Goal: Find specific page/section: Find specific page/section

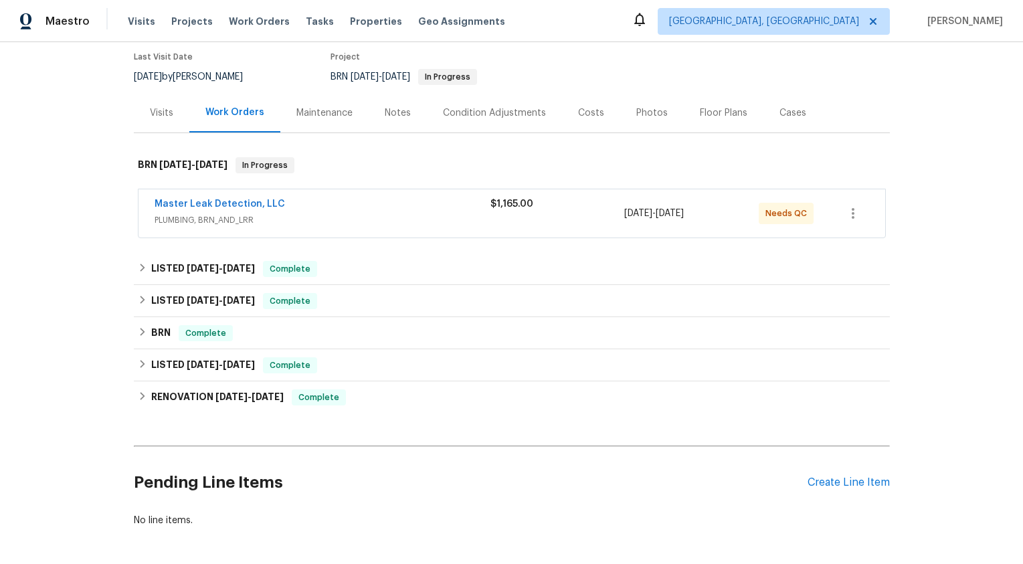
scroll to position [114, 0]
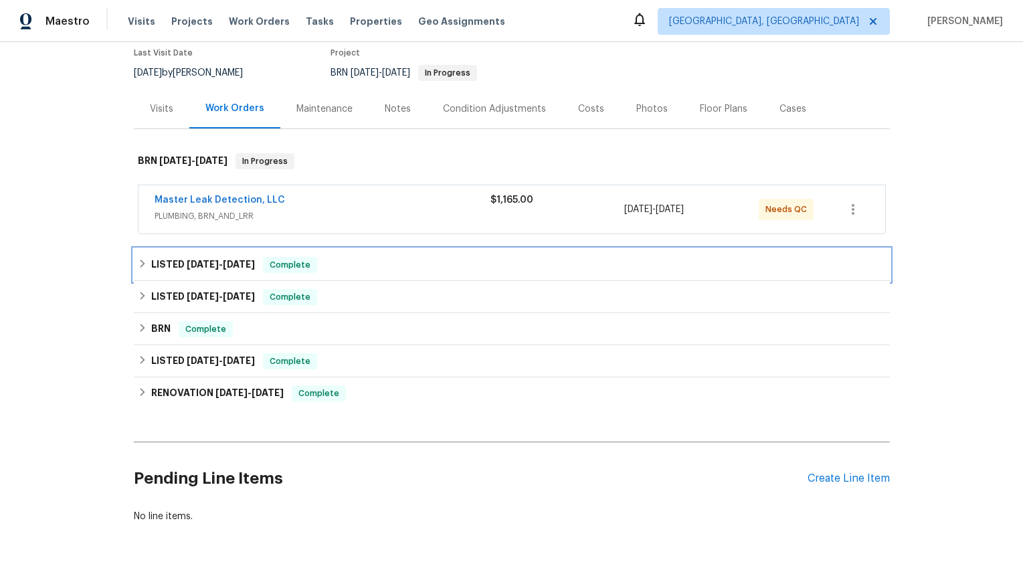
click at [240, 263] on span "[DATE]" at bounding box center [239, 264] width 32 height 9
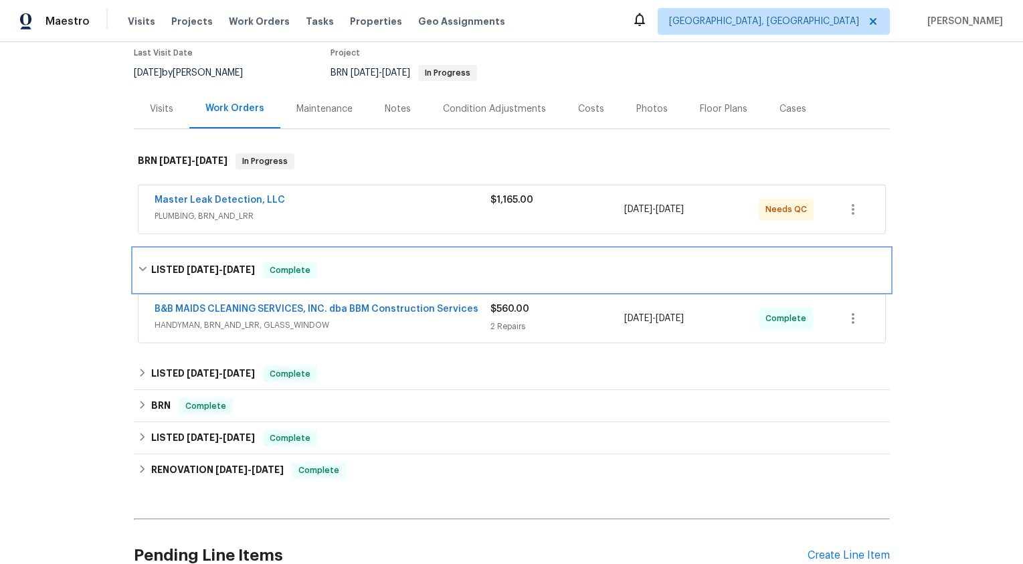
click at [234, 276] on h6 "LISTED 9/24/25 - 9/26/25" at bounding box center [203, 270] width 104 height 16
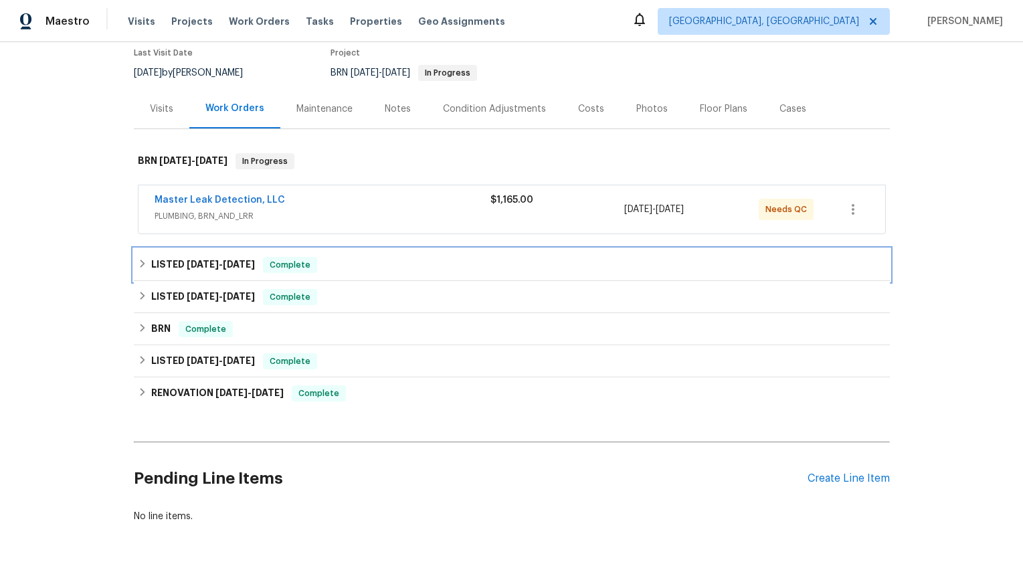
scroll to position [164, 0]
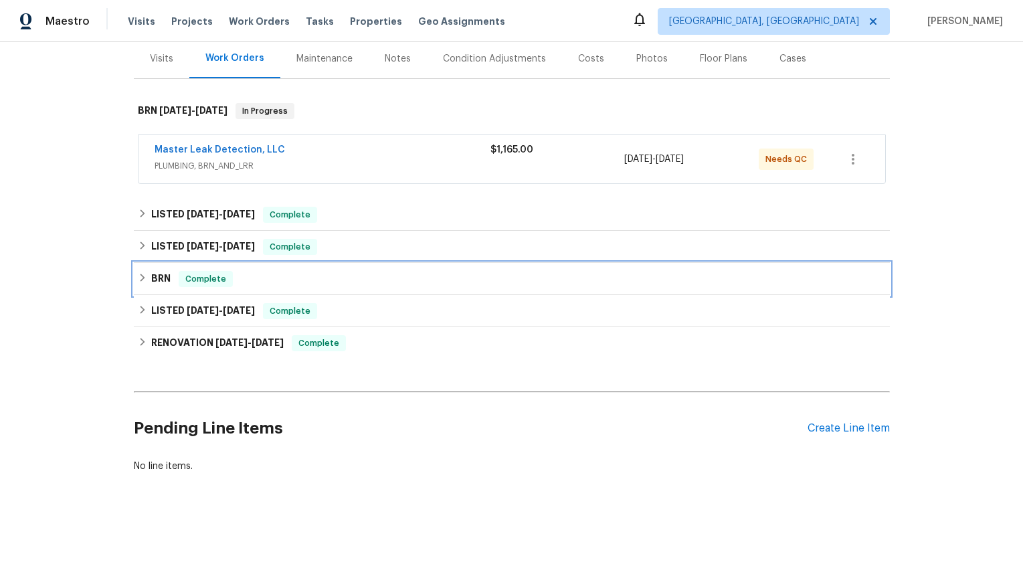
click at [179, 283] on div "Complete" at bounding box center [206, 279] width 54 height 16
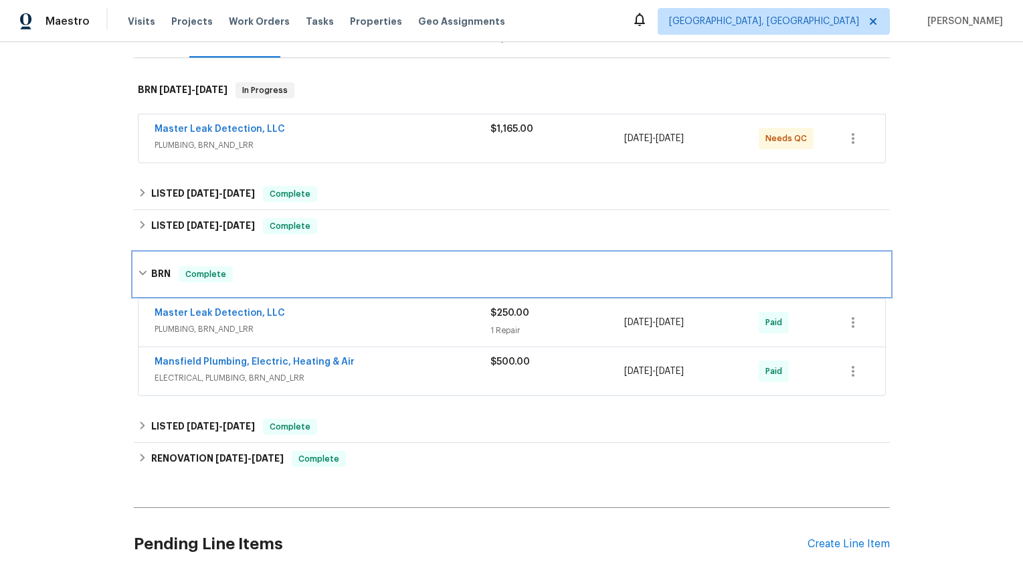
scroll to position [191, 0]
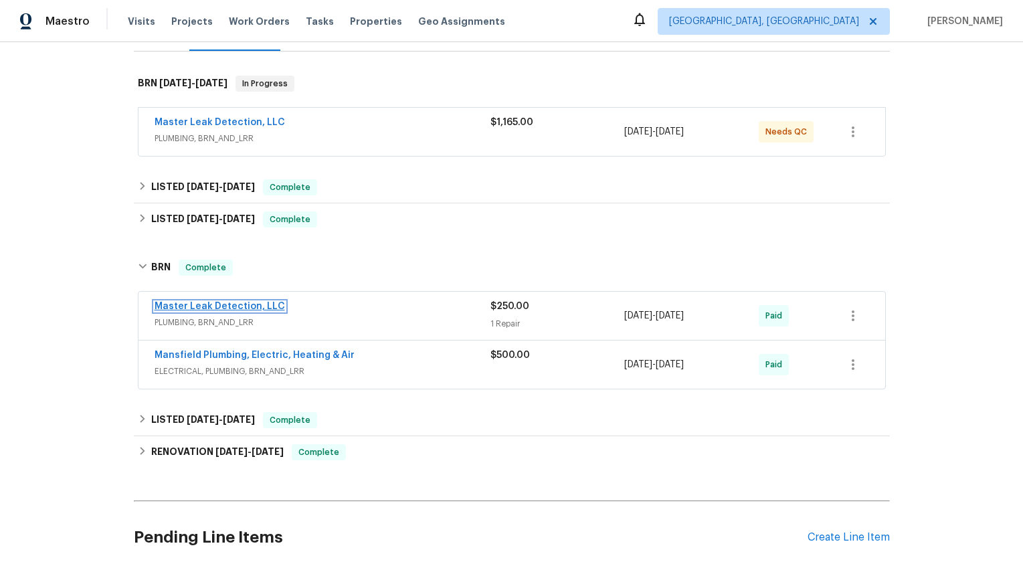
click at [226, 308] on link "Master Leak Detection, LLC" at bounding box center [220, 306] width 131 height 9
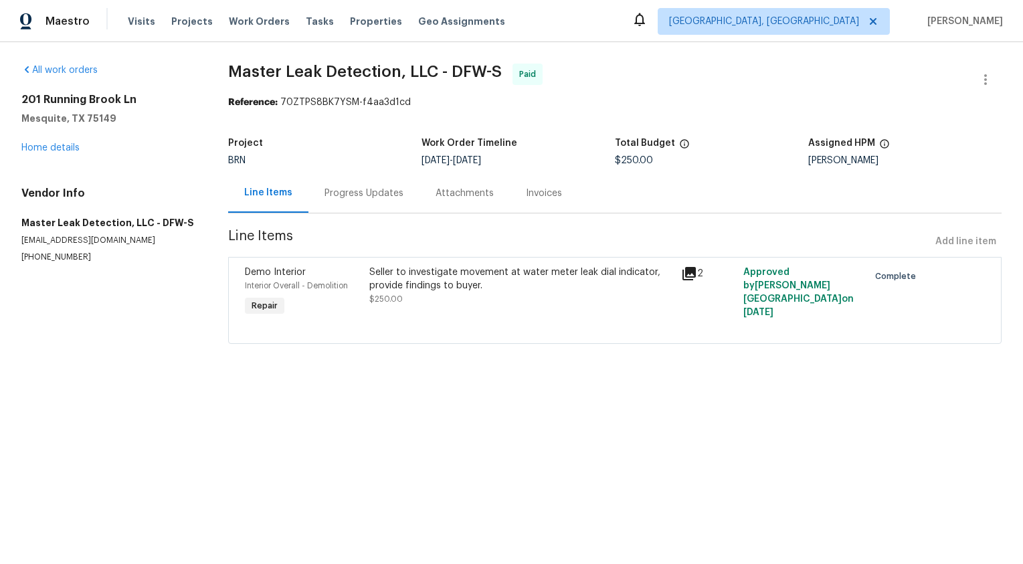
click at [567, 191] on div "Invoices" at bounding box center [544, 192] width 68 height 39
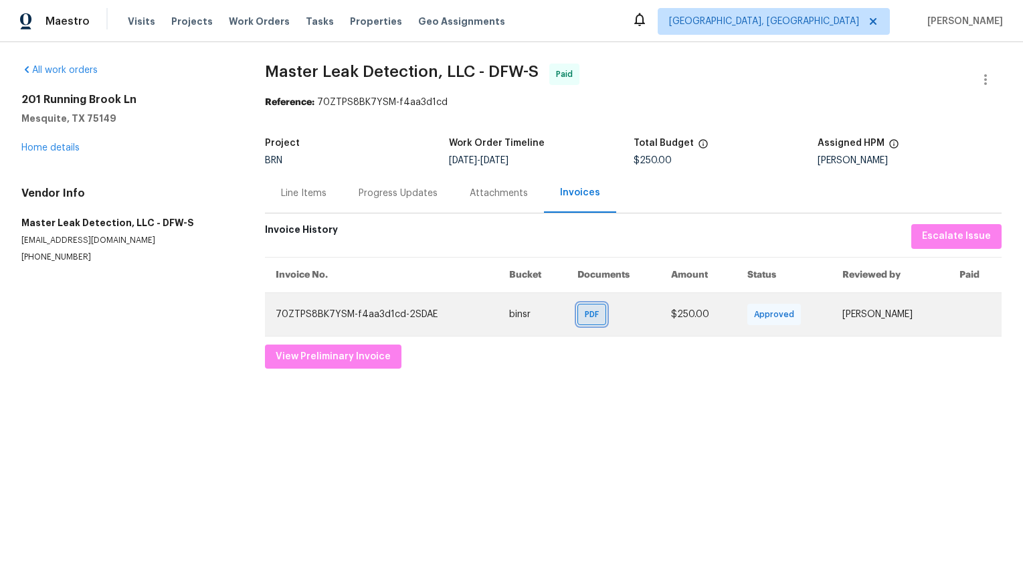
click at [582, 322] on div "PDF" at bounding box center [592, 314] width 29 height 21
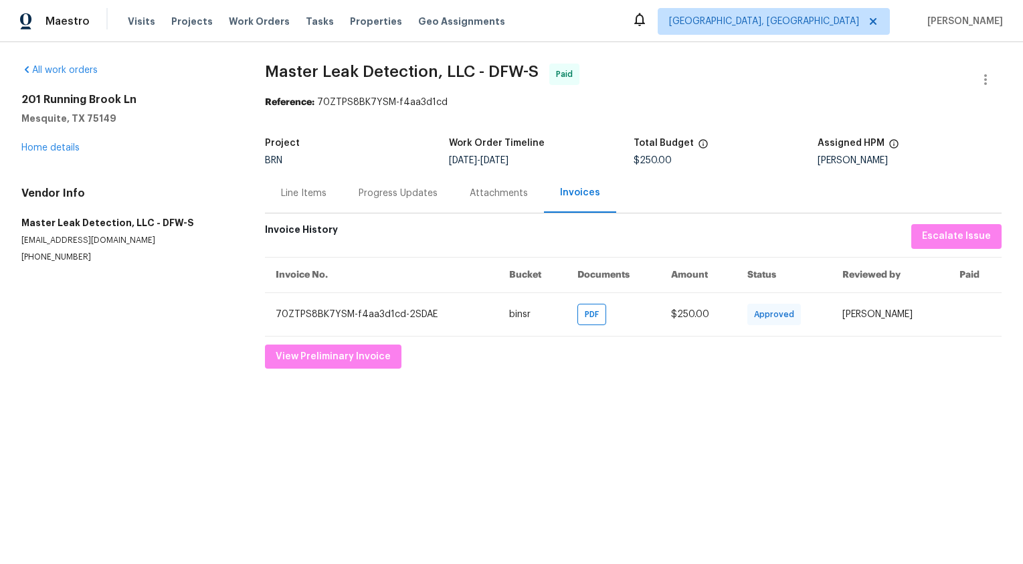
click at [66, 139] on div "201 Running Brook Ln Mesquite, TX 75149 Home details" at bounding box center [126, 124] width 211 height 62
click at [58, 143] on link "Home details" at bounding box center [50, 147] width 58 height 9
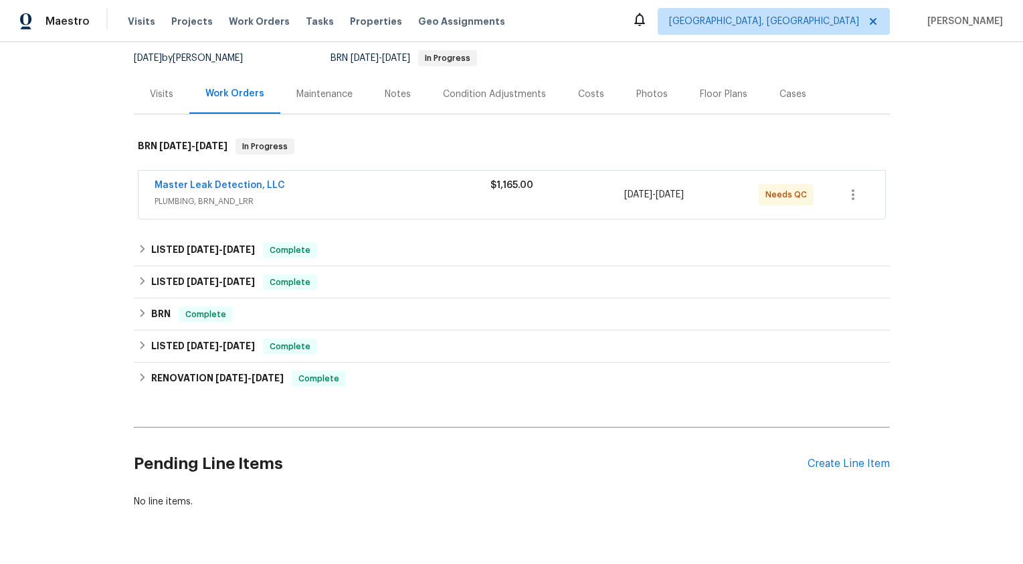
scroll to position [164, 0]
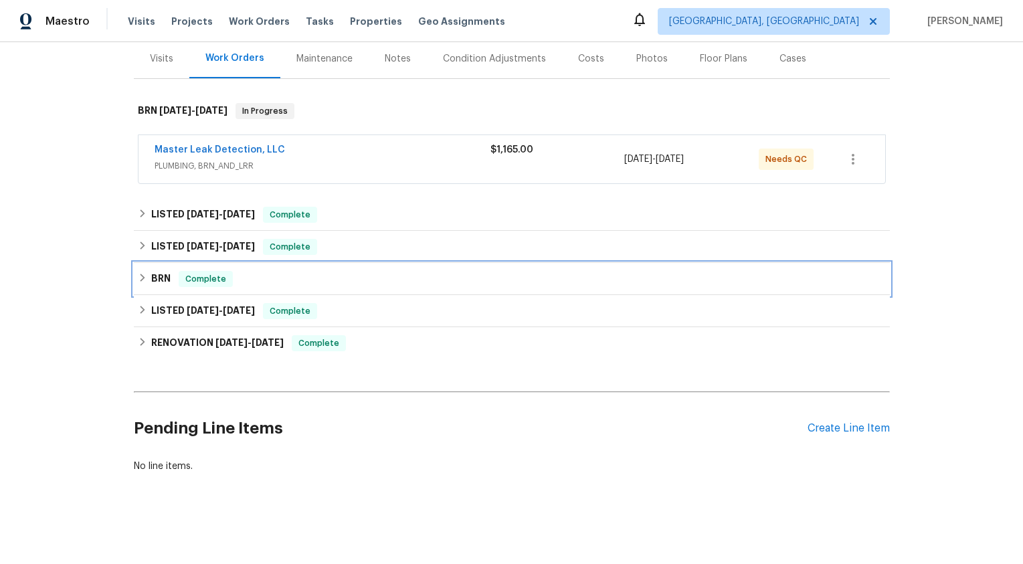
click at [204, 278] on span "Complete" at bounding box center [206, 278] width 52 height 13
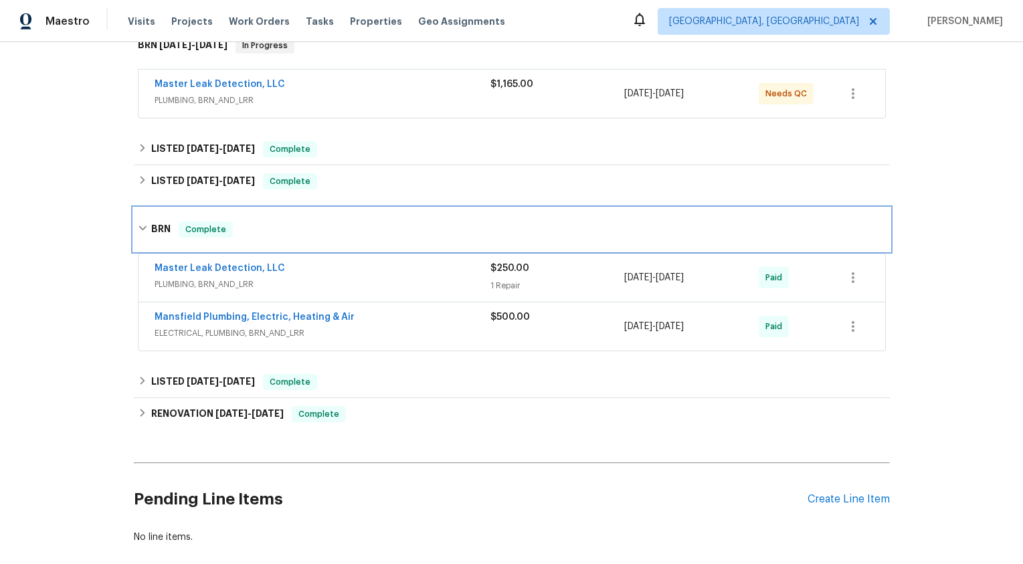
scroll to position [232, 0]
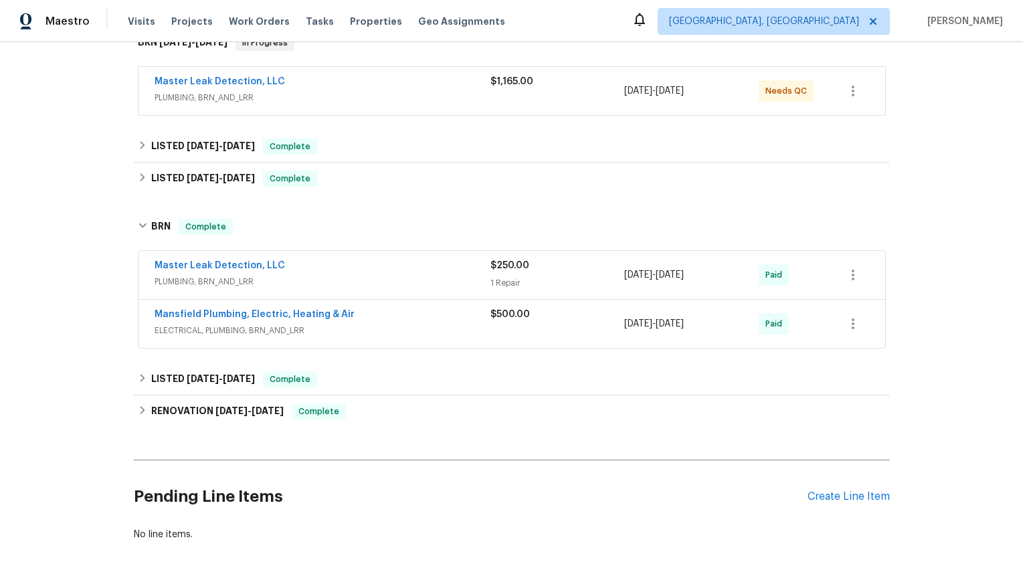
click at [406, 316] on div "Mansfield Plumbing, Electric, Heating & Air" at bounding box center [323, 316] width 336 height 16
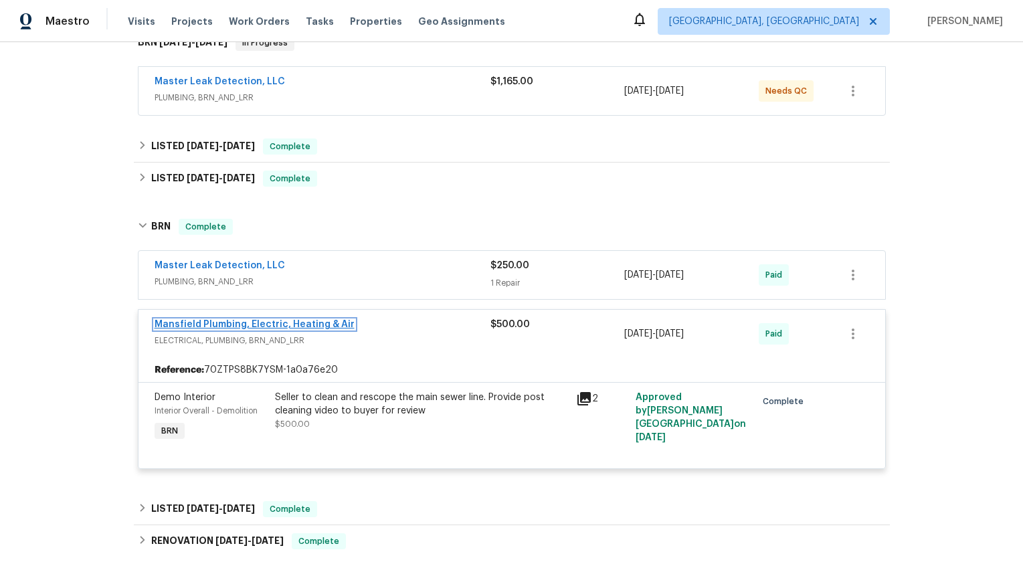
click at [316, 324] on link "Mansfield Plumbing, Electric, Heating & Air" at bounding box center [255, 324] width 200 height 9
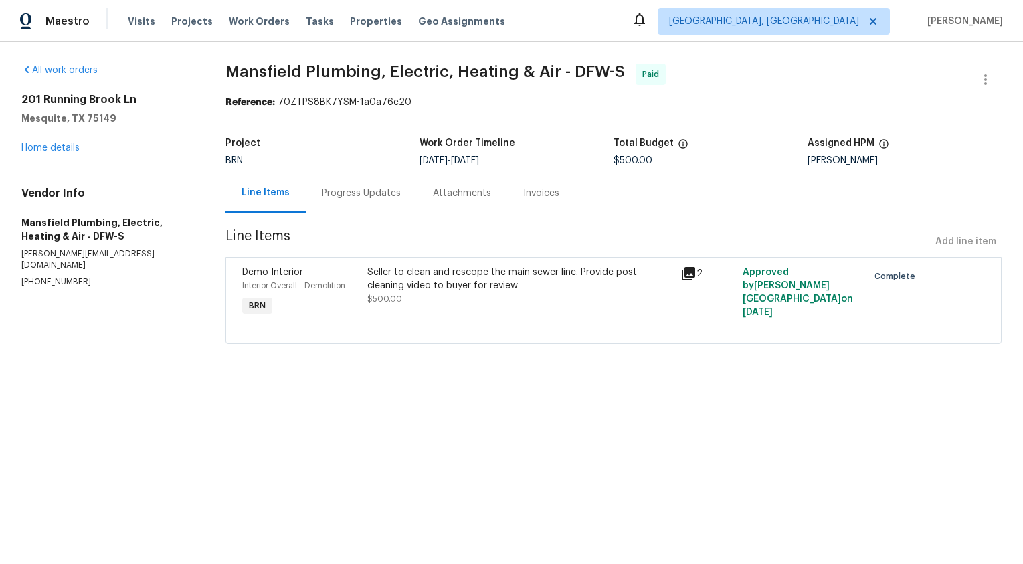
click at [545, 194] on div "Invoices" at bounding box center [541, 193] width 36 height 13
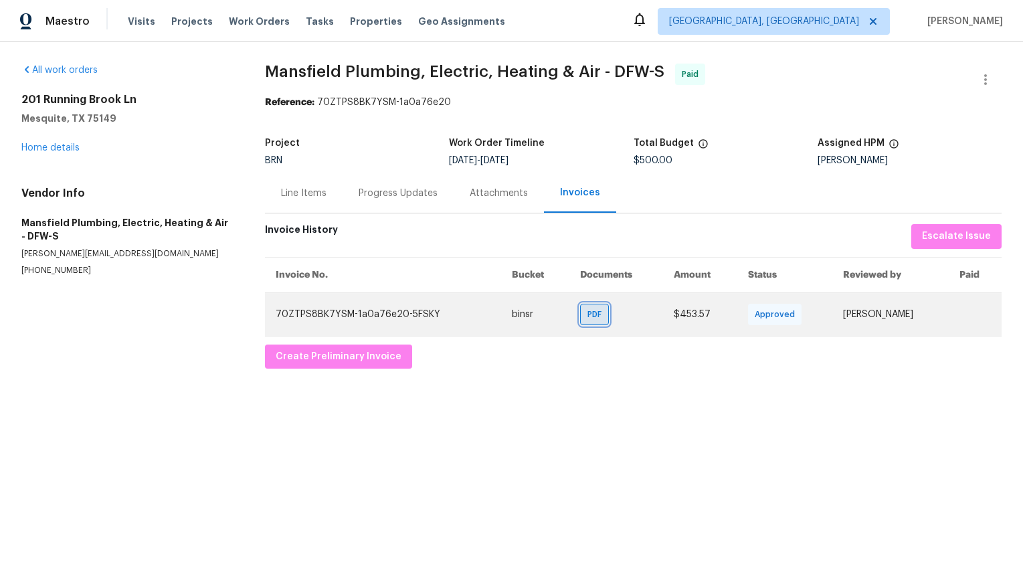
click at [588, 309] on span "PDF" at bounding box center [597, 314] width 19 height 13
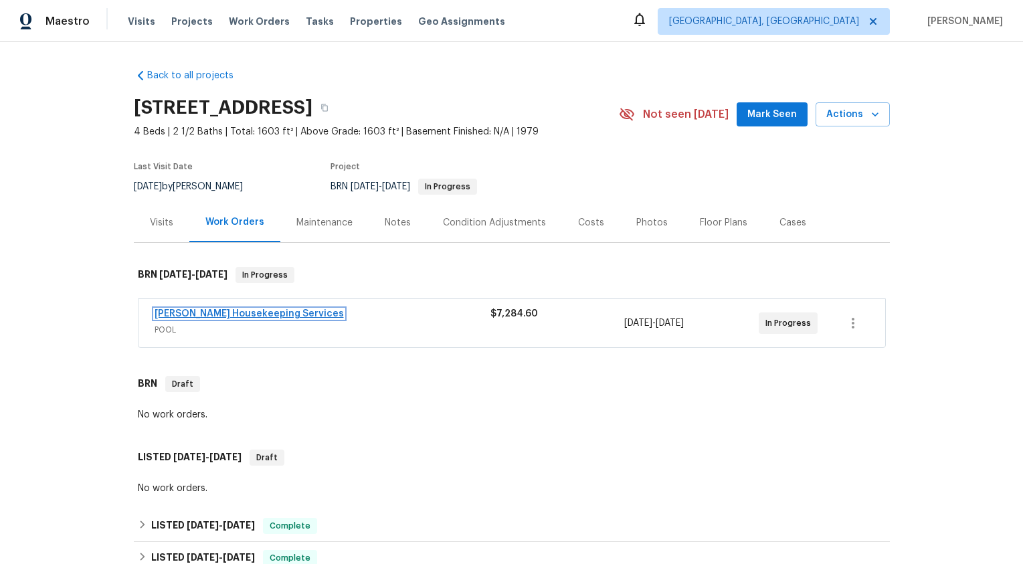
click at [258, 314] on link "[PERSON_NAME] Housekeeping Services" at bounding box center [249, 313] width 189 height 9
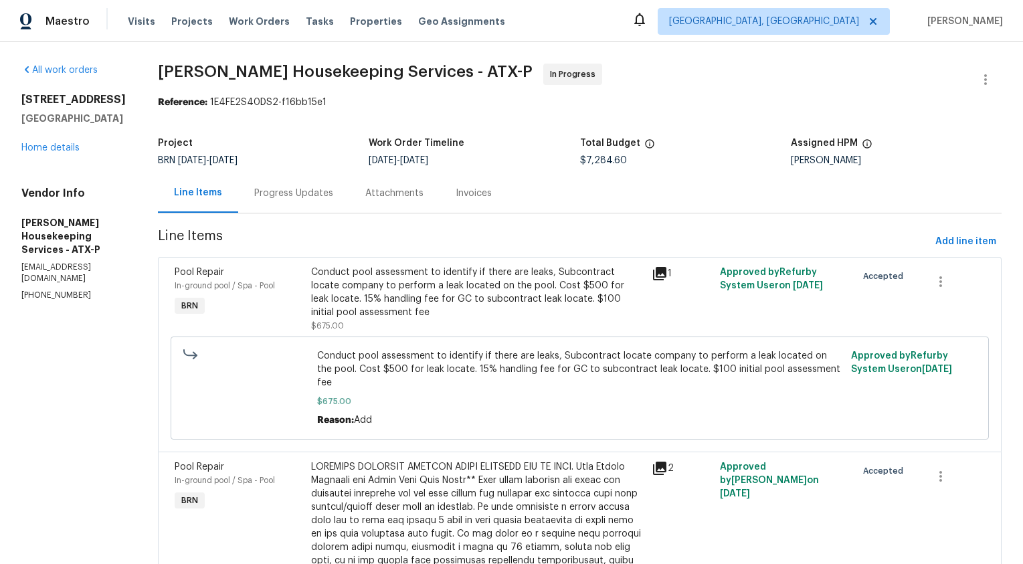
click at [315, 197] on div "Progress Updates" at bounding box center [293, 193] width 79 height 13
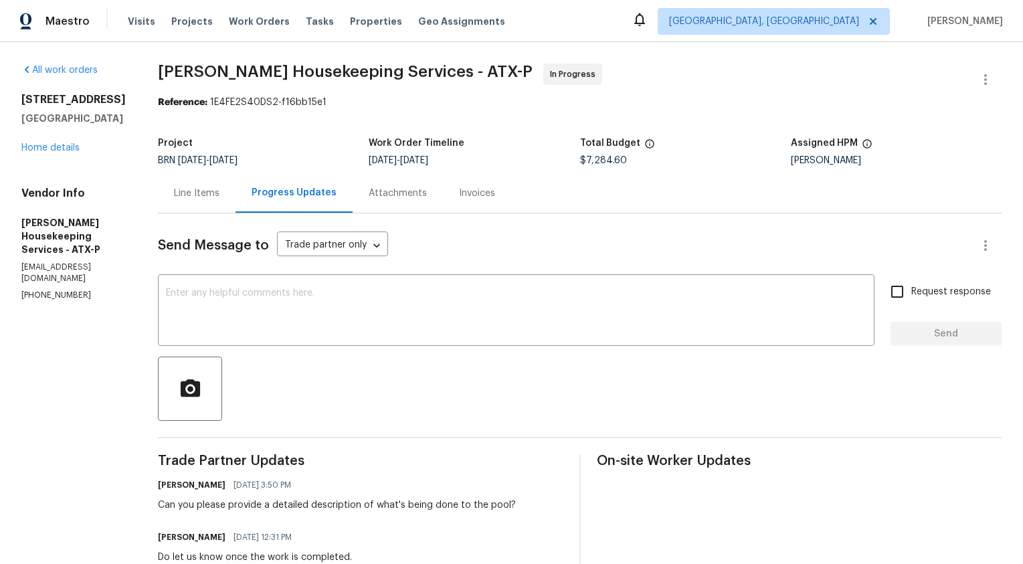
click at [205, 196] on div "Line Items" at bounding box center [197, 193] width 46 height 13
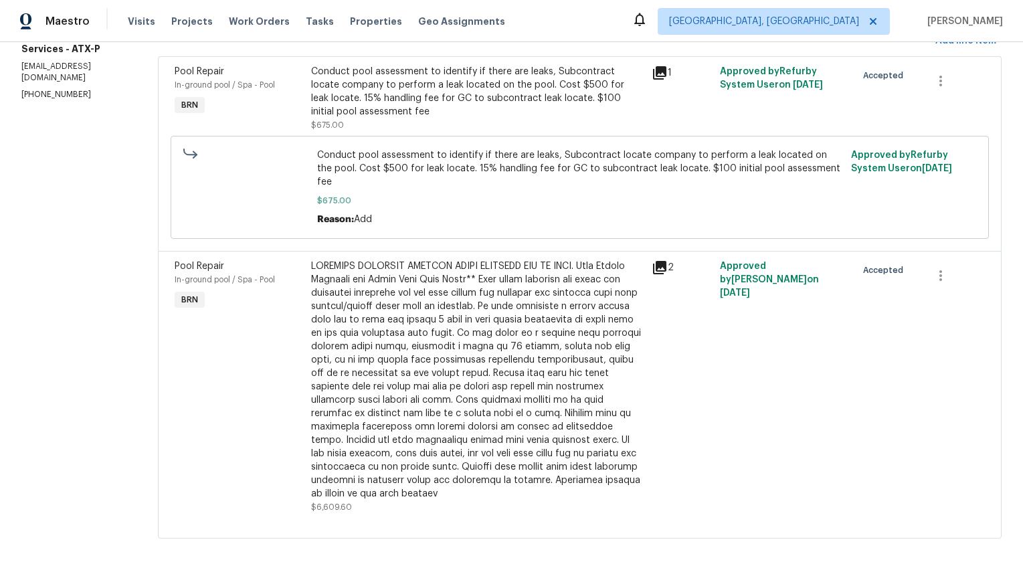
scroll to position [12, 0]
